Goal: Transaction & Acquisition: Book appointment/travel/reservation

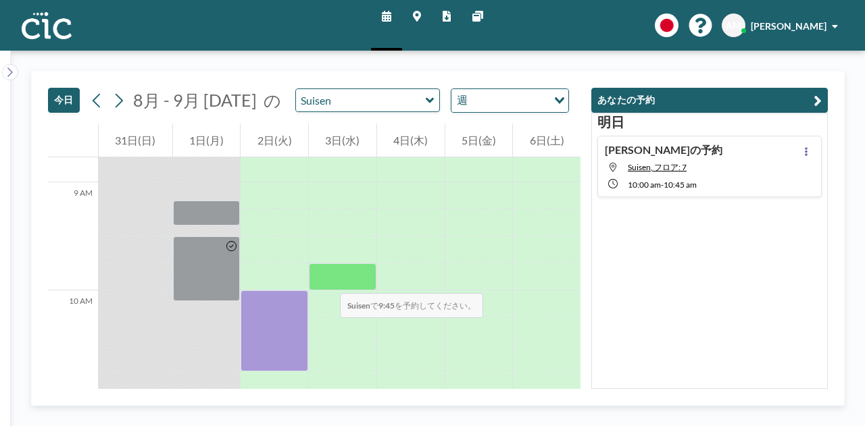
scroll to position [951, 0]
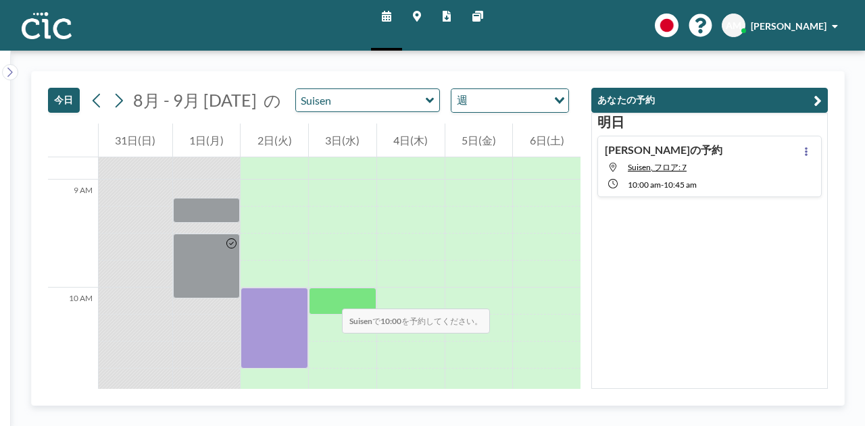
click at [328, 295] on div at bounding box center [343, 301] width 68 height 27
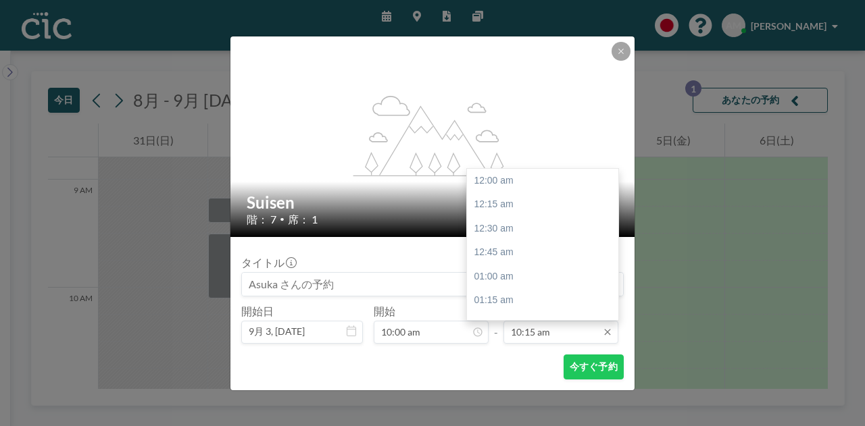
scroll to position [962, 0]
click at [550, 339] on input "10:15 am" at bounding box center [560, 332] width 115 height 23
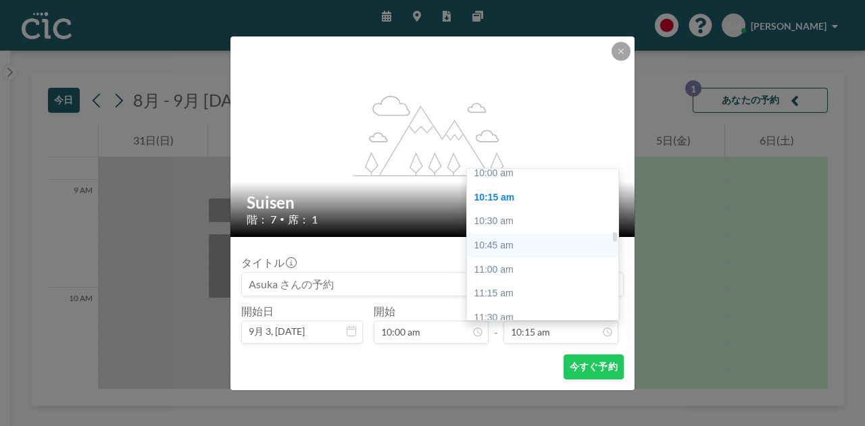
click at [526, 249] on div "10:45 am" at bounding box center [546, 246] width 158 height 24
type input "10:45 am"
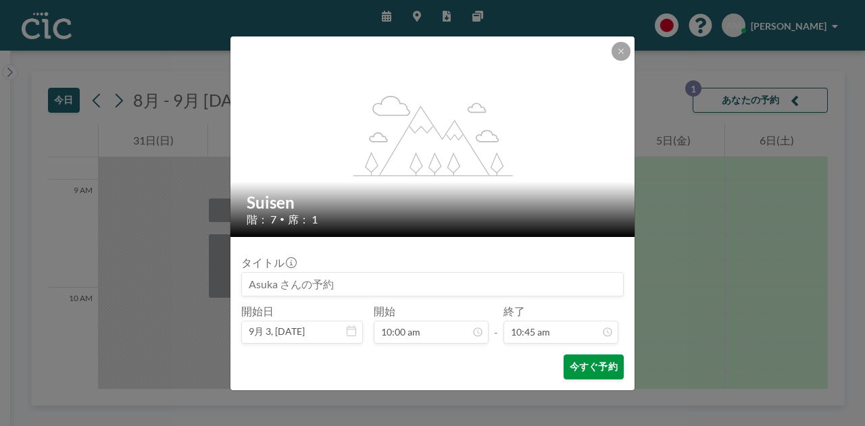
scroll to position [0, 0]
click at [601, 371] on button "今すぐ予約" at bounding box center [594, 367] width 60 height 25
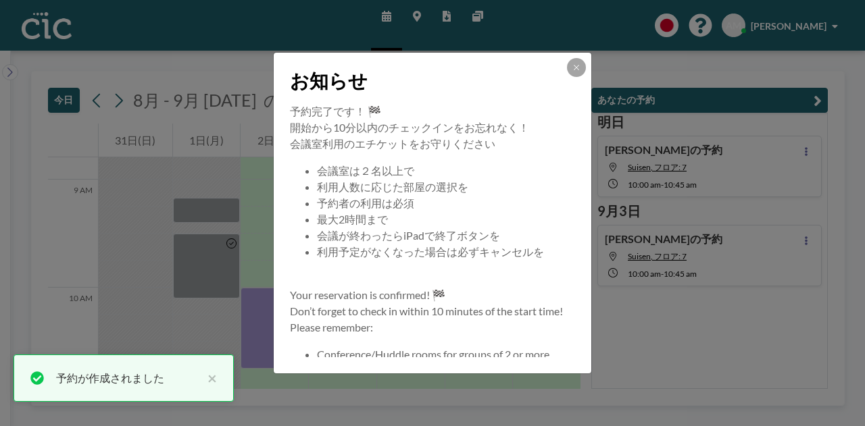
click at [582, 58] on div at bounding box center [576, 67] width 19 height 19
click at [573, 70] on icon at bounding box center [576, 68] width 8 height 8
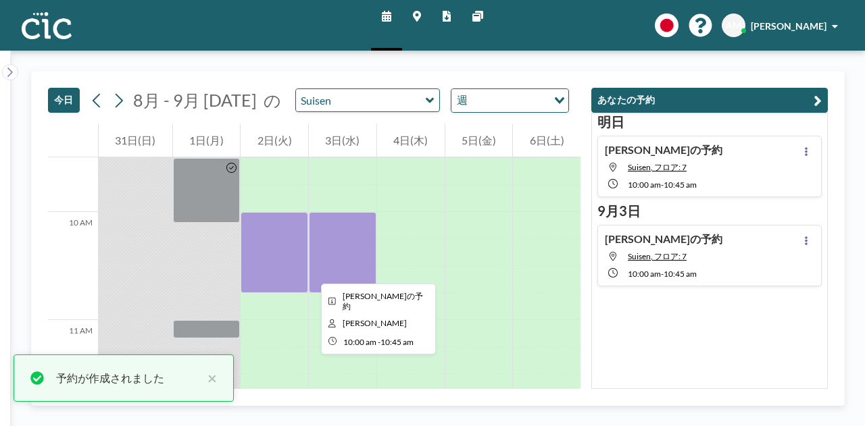
scroll to position [1083, 0]
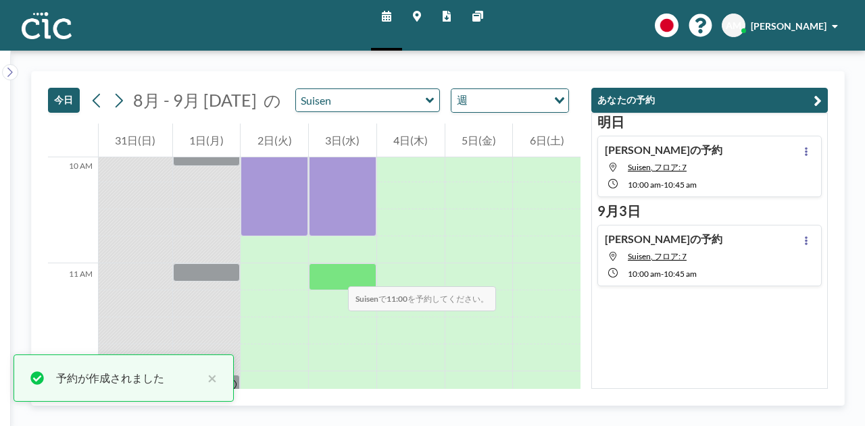
click at [334, 273] on div at bounding box center [343, 277] width 68 height 27
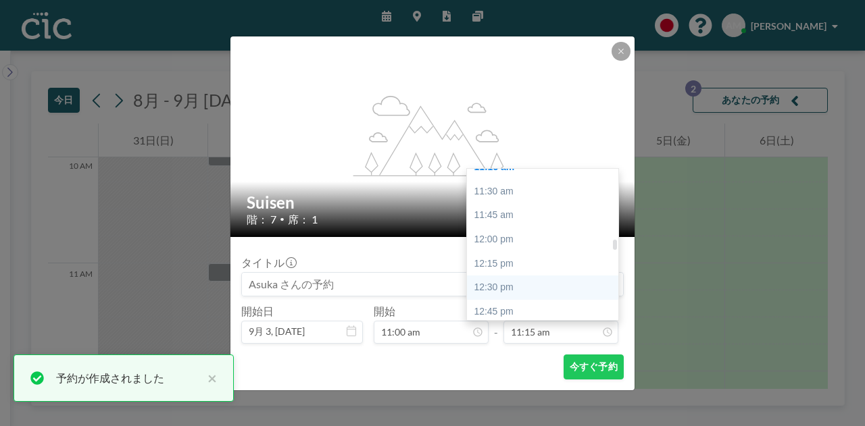
scroll to position [1096, 0]
click at [541, 262] on div "12:15 pm" at bounding box center [546, 263] width 158 height 24
type input "12:15 pm"
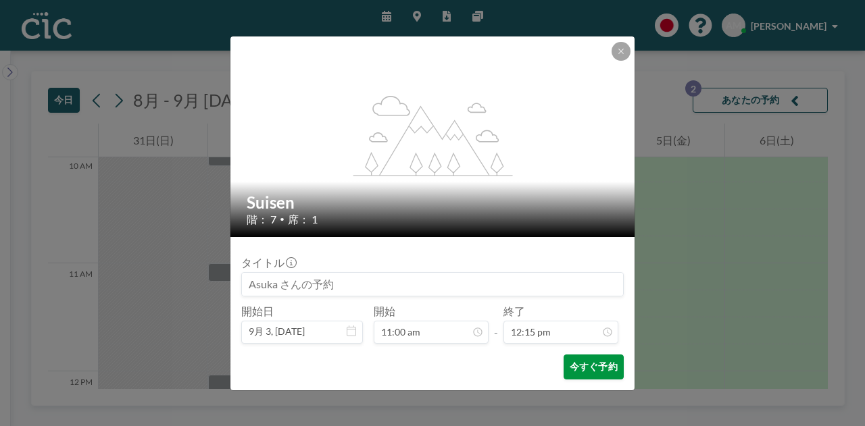
scroll to position [1178, 0]
click at [596, 361] on button "今すぐ予約" at bounding box center [594, 367] width 60 height 25
